Goal: Task Accomplishment & Management: Use online tool/utility

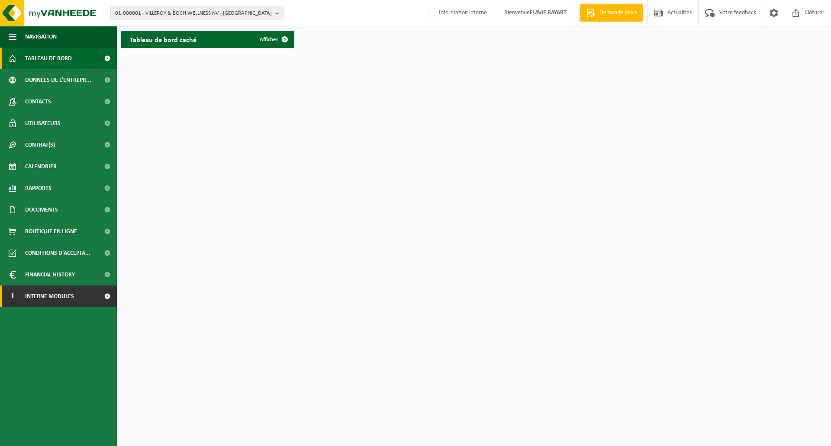
click at [82, 296] on link "I Interne modules" at bounding box center [58, 297] width 117 height 22
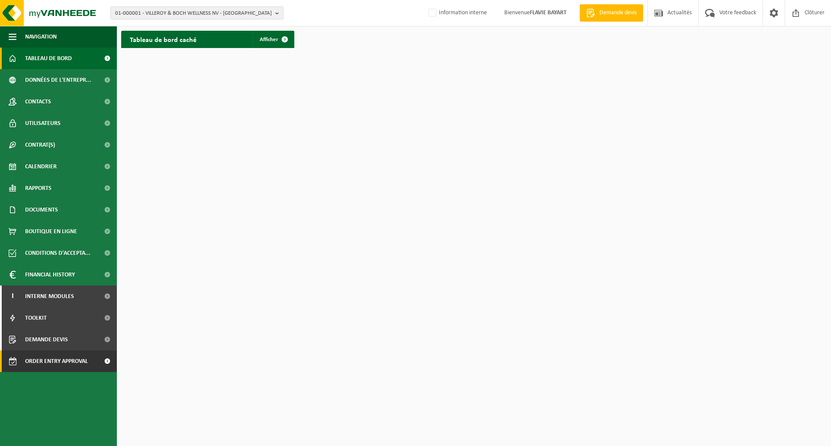
click at [70, 362] on span "Order entry approval" at bounding box center [56, 361] width 63 height 22
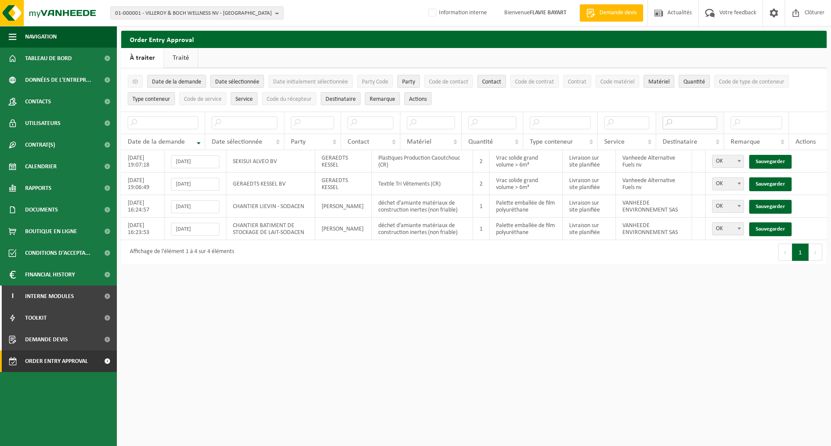
click at [681, 123] on input "text" at bounding box center [689, 122] width 55 height 13
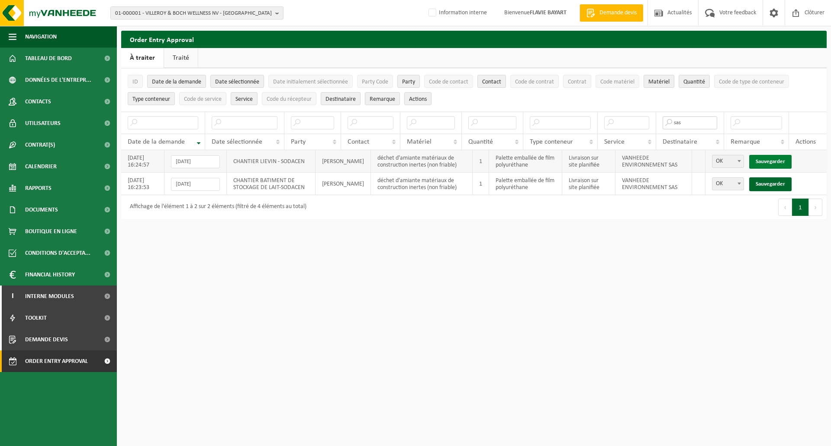
type input "sas"
click at [764, 163] on link "Sauvegarder" at bounding box center [770, 162] width 42 height 14
click at [764, 177] on link "Sauvegarder" at bounding box center [770, 184] width 42 height 14
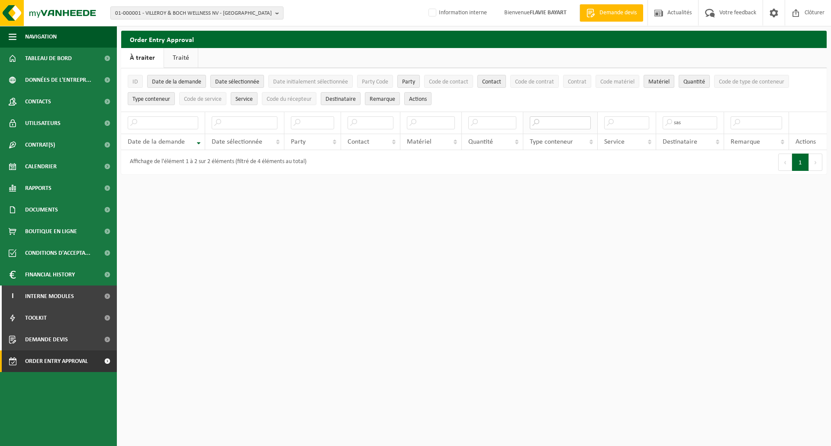
click at [563, 122] on input "text" at bounding box center [560, 122] width 61 height 13
